Goal: Navigation & Orientation: Go to known website

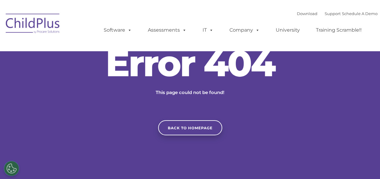
click at [265, 123] on div "Error 404 This page could not be found! Back to homepage" at bounding box center [190, 90] width 380 height 90
click at [202, 124] on link "Back to homepage" at bounding box center [190, 128] width 64 height 15
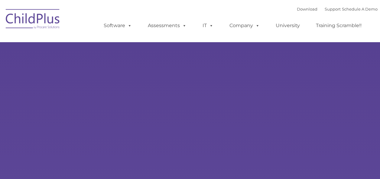
type input ""
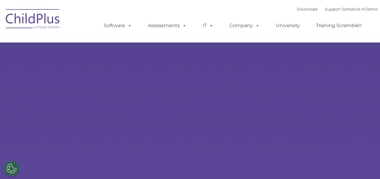
select select "MEDIUM"
